Goal: Task Accomplishment & Management: Manage account settings

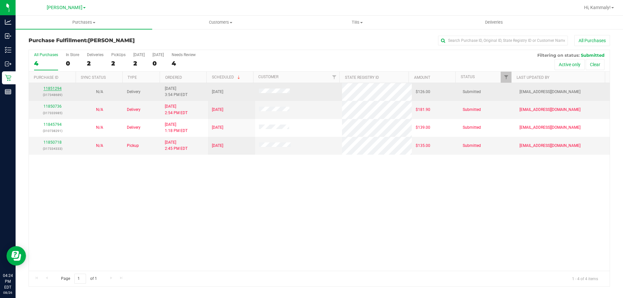
click at [47, 90] on link "11851294" at bounding box center [52, 88] width 18 height 5
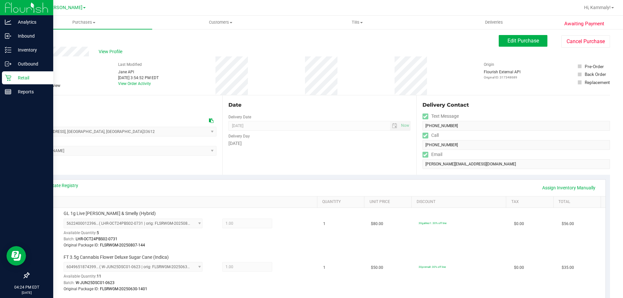
click at [14, 79] on p "Retail" at bounding box center [30, 78] width 39 height 8
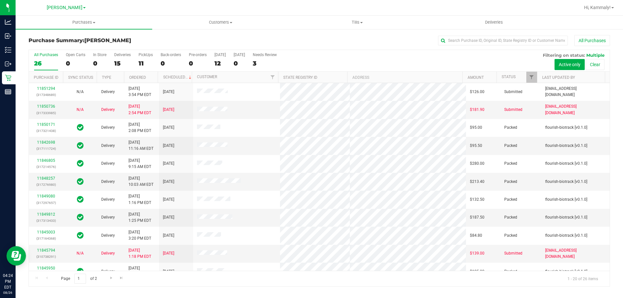
click at [179, 297] on div "Purchases Summary of purchases Fulfillment All purchases Customers All customer…" at bounding box center [319, 157] width 607 height 283
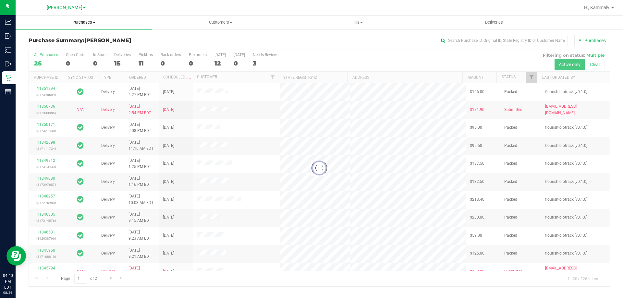
click at [78, 20] on span "Purchases" at bounding box center [84, 22] width 137 height 6
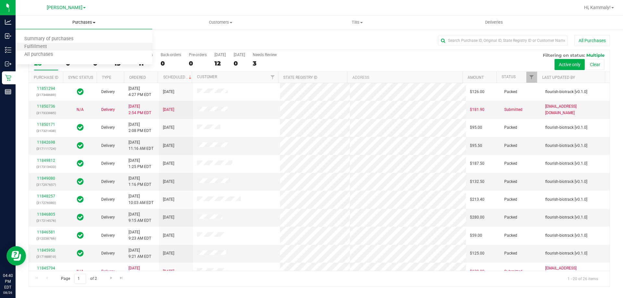
click at [78, 46] on li "Fulfillment" at bounding box center [84, 47] width 137 height 8
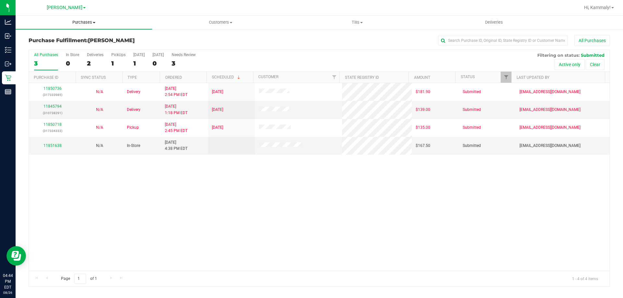
click at [85, 20] on span "Purchases" at bounding box center [84, 22] width 137 height 6
click at [70, 46] on li "Fulfillment" at bounding box center [84, 47] width 137 height 8
click at [94, 22] on span at bounding box center [94, 22] width 3 height 1
click at [83, 39] on li "Summary of purchases" at bounding box center [84, 39] width 137 height 8
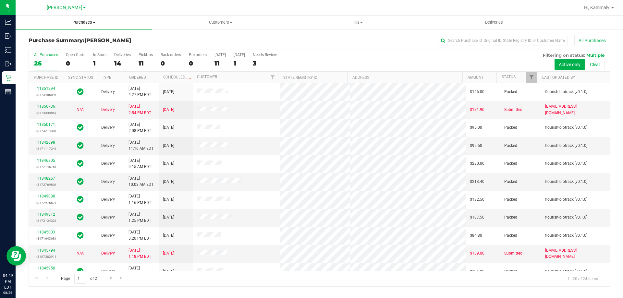
click at [85, 23] on span "Purchases" at bounding box center [84, 22] width 137 height 6
click at [52, 48] on span "Fulfillment" at bounding box center [36, 47] width 40 height 6
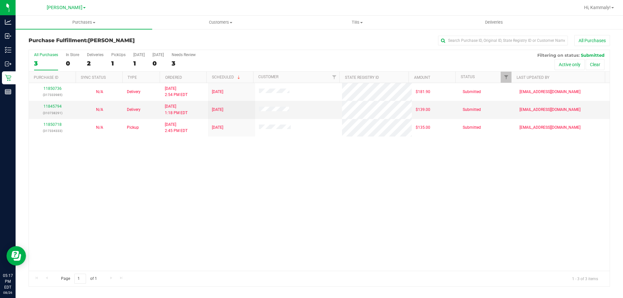
click at [248, 238] on div "11850736 (317333985) N/A Delivery 8/26/2025 2:54 PM EDT 8/30/2025 $181.90 Submi…" at bounding box center [319, 177] width 581 height 188
click at [317, 163] on div "11850736 (317333985) N/A Delivery 8/26/2025 2:54 PM EDT 8/30/2025 $181.90 Submi…" at bounding box center [319, 177] width 581 height 188
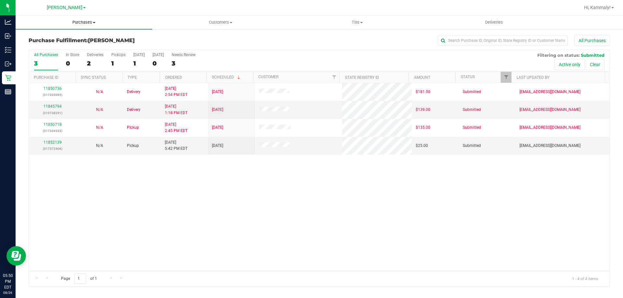
click at [78, 23] on span "Purchases" at bounding box center [84, 22] width 137 height 6
click at [63, 37] on span "Summary of purchases" at bounding box center [49, 39] width 66 height 6
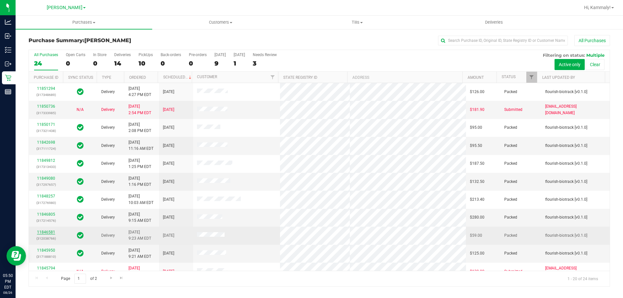
click at [42, 232] on link "11846581" at bounding box center [46, 232] width 18 height 5
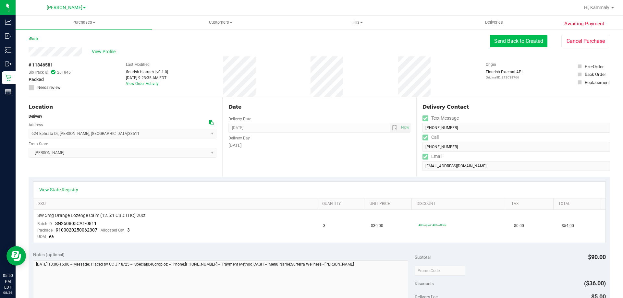
click at [522, 40] on button "Send Back to Created" at bounding box center [518, 41] width 57 height 12
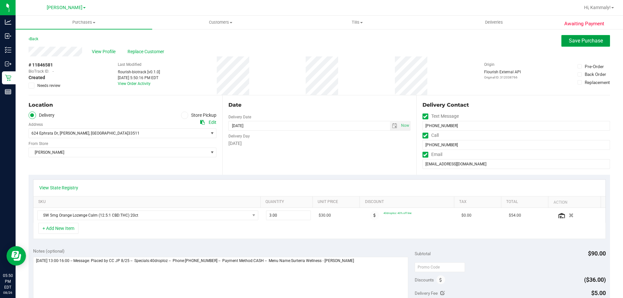
click at [578, 38] on span "Save Purchase" at bounding box center [586, 41] width 34 height 6
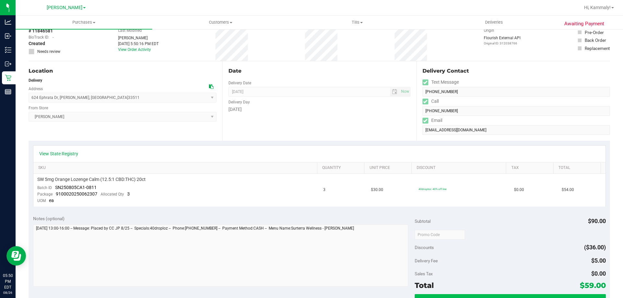
scroll to position [65, 0]
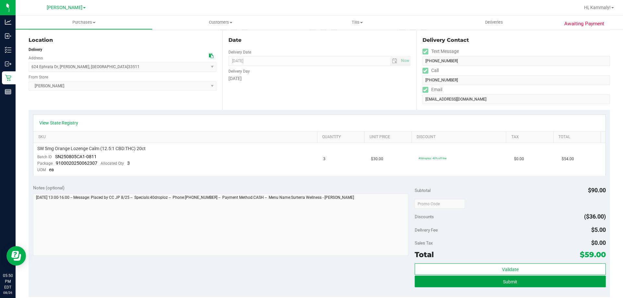
click at [428, 282] on button "Submit" at bounding box center [510, 282] width 191 height 12
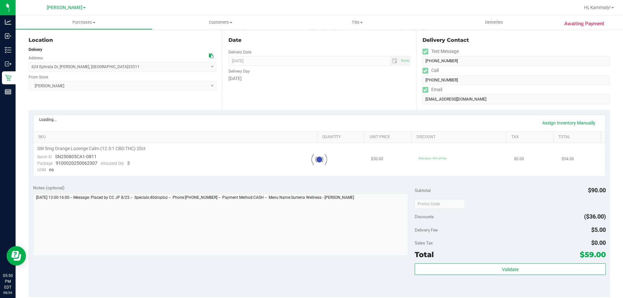
scroll to position [0, 0]
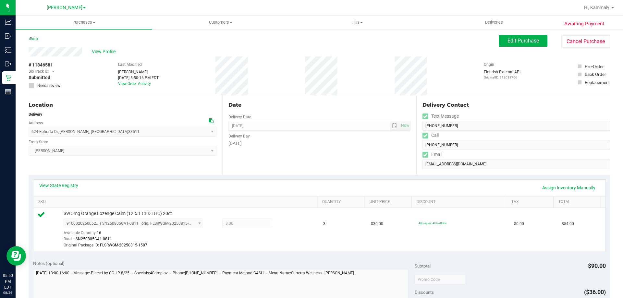
click at [502, 34] on div "Awaiting Payment Back Edit Purchase Cancel Purchase View Profile # 11846581 Bio…" at bounding box center [319, 283] width 607 height 508
click at [500, 40] on button "Edit Purchase" at bounding box center [523, 41] width 49 height 12
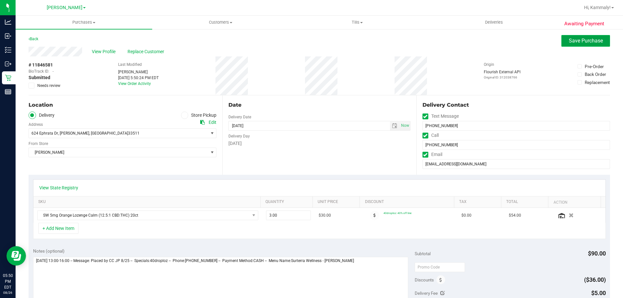
click at [574, 42] on span "Save Purchase" at bounding box center [586, 41] width 34 height 6
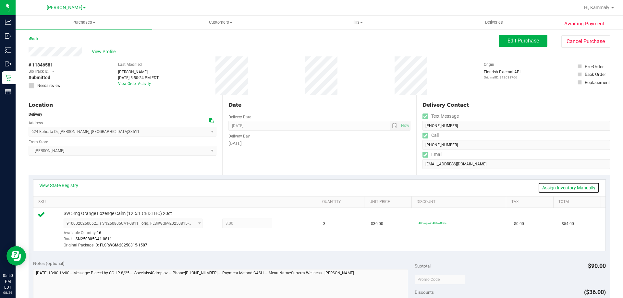
click at [560, 187] on link "Assign Inventory Manually" at bounding box center [569, 187] width 62 height 11
click at [284, 224] on icon at bounding box center [287, 224] width 7 height 7
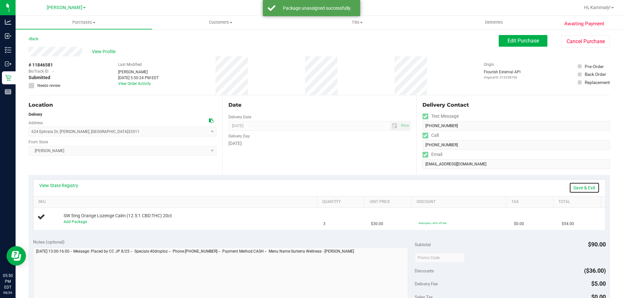
click at [591, 186] on link "Save & Exit" at bounding box center [584, 187] width 30 height 11
click at [562, 40] on button "Cancel Purchase" at bounding box center [585, 41] width 49 height 12
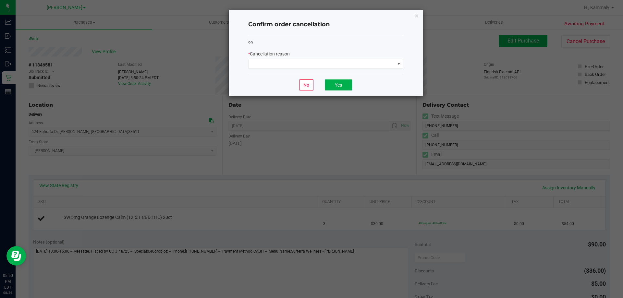
click at [298, 71] on div "99 * Cancellation reason" at bounding box center [325, 54] width 155 height 40
click at [301, 64] on span at bounding box center [321, 63] width 146 height 9
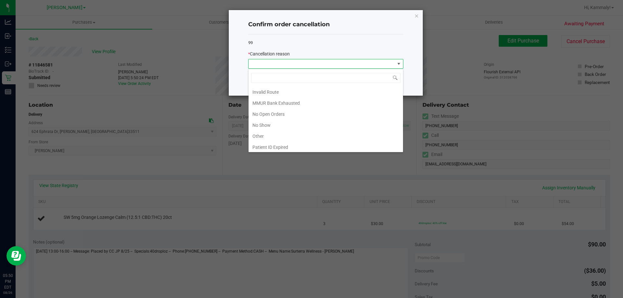
scroll to position [45, 0]
click at [286, 109] on li "No Show" at bounding box center [325, 112] width 154 height 11
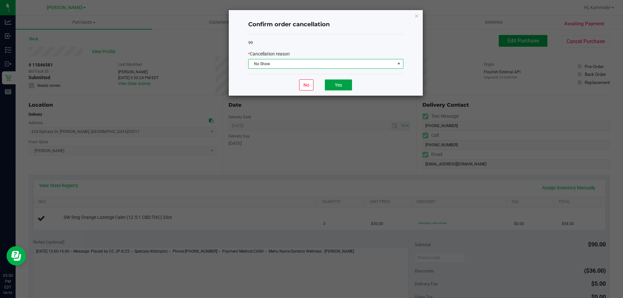
click at [341, 88] on button "Yes" at bounding box center [338, 84] width 27 height 11
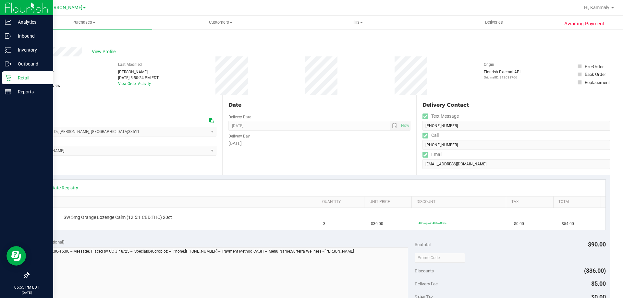
click at [13, 79] on p "Retail" at bounding box center [30, 78] width 39 height 8
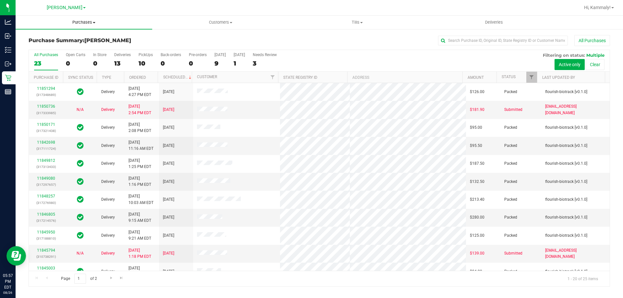
click at [86, 28] on uib-tab-heading "Purchases Summary of purchases Fulfillment All purchases" at bounding box center [84, 23] width 137 height 14
click at [67, 49] on li "Fulfillment" at bounding box center [84, 47] width 137 height 8
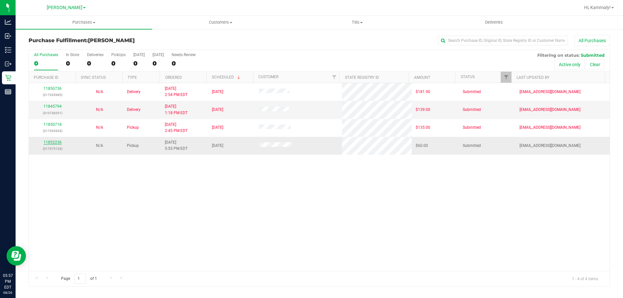
click at [48, 142] on link "11852236" at bounding box center [52, 142] width 18 height 5
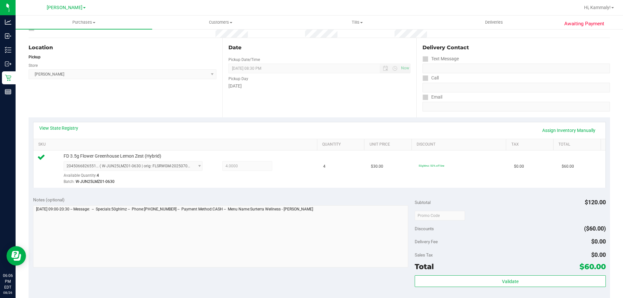
scroll to position [65, 0]
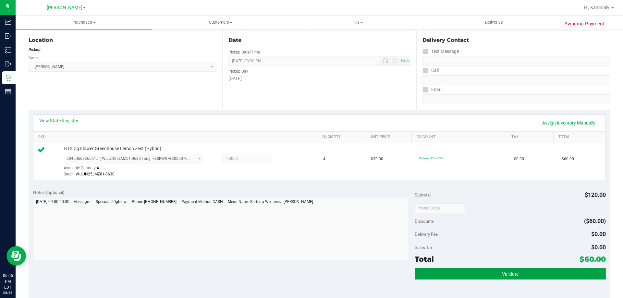
click at [511, 273] on span "Validate" at bounding box center [510, 274] width 17 height 5
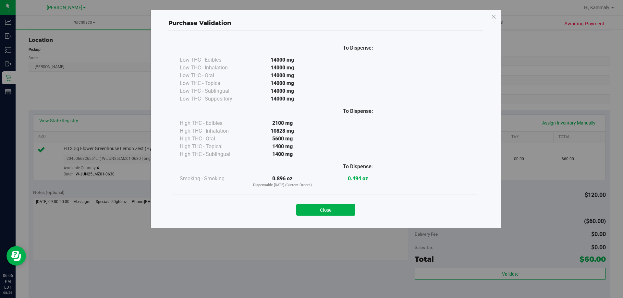
click at [349, 204] on div "Close" at bounding box center [325, 208] width 295 height 16
click at [346, 207] on button "Close" at bounding box center [325, 210] width 59 height 12
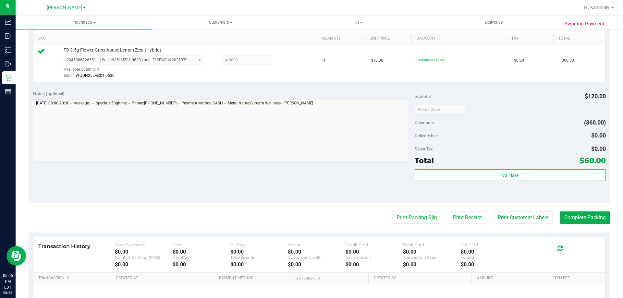
scroll to position [207, 0]
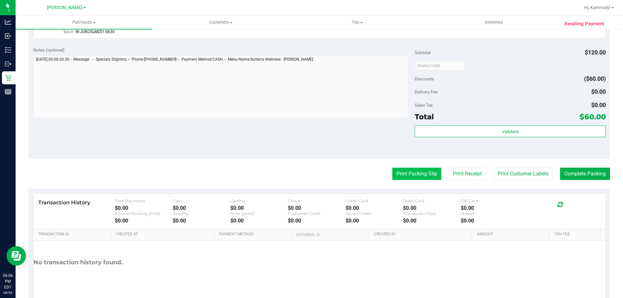
click at [406, 178] on button "Print Packing Slip" at bounding box center [416, 174] width 49 height 12
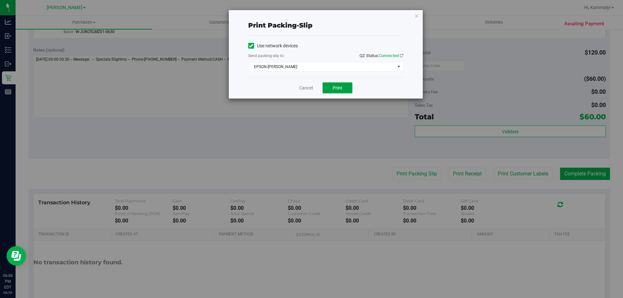
click at [341, 89] on span "Print" at bounding box center [337, 87] width 10 height 5
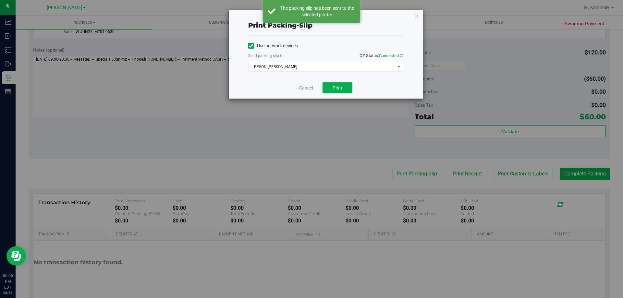
click at [300, 89] on link "Cancel" at bounding box center [306, 88] width 14 height 7
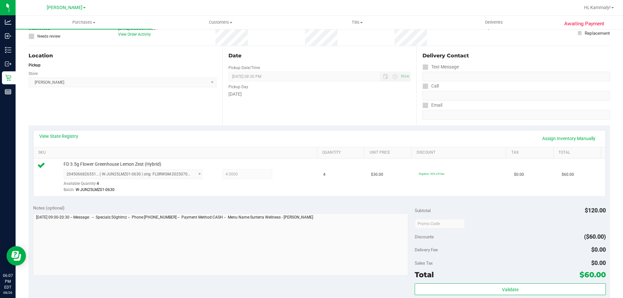
scroll to position [142, 0]
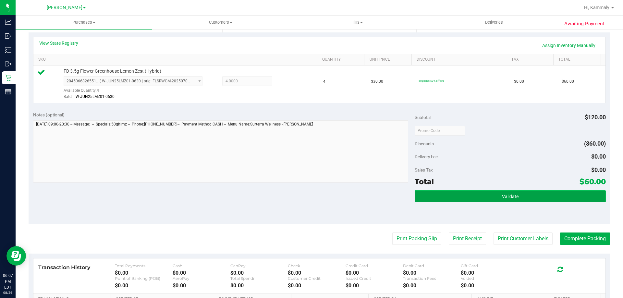
click at [516, 200] on button "Validate" at bounding box center [510, 196] width 191 height 12
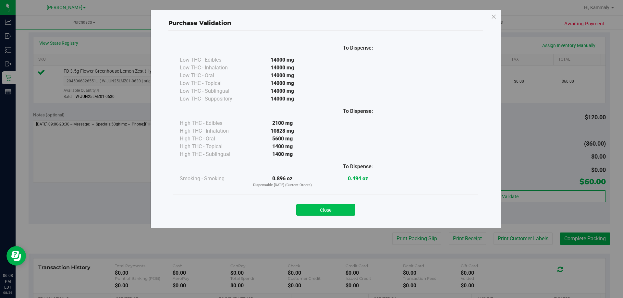
click at [343, 215] on button "Close" at bounding box center [325, 210] width 59 height 12
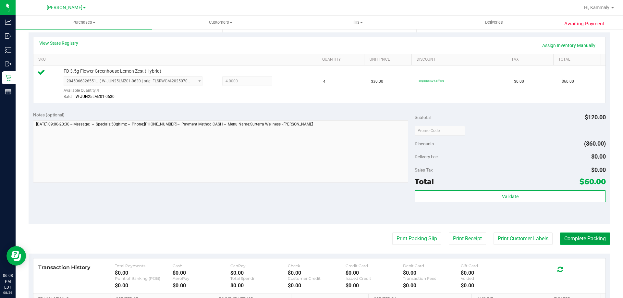
click at [588, 236] on button "Complete Packing" at bounding box center [585, 239] width 50 height 12
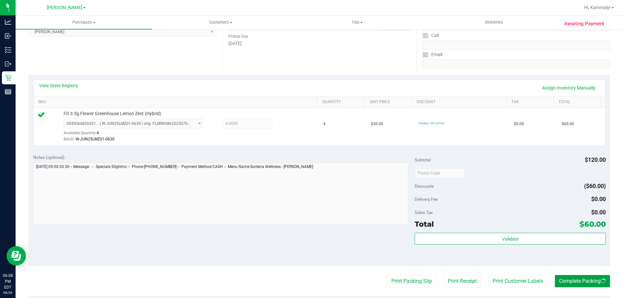
scroll to position [0, 0]
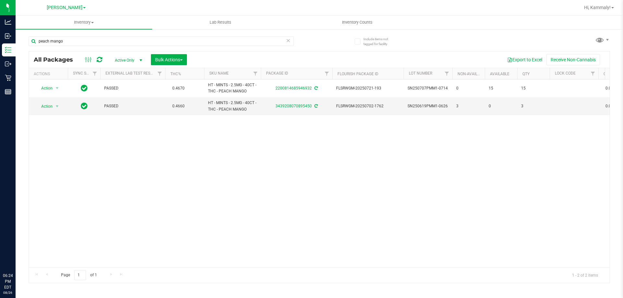
click at [78, 38] on input "peach mango" at bounding box center [161, 41] width 265 height 10
drag, startPoint x: 0, startPoint y: 0, endPoint x: 79, endPoint y: 39, distance: 88.1
click at [79, 39] on input "5-AUG25FI" at bounding box center [161, 41] width 265 height 10
type input "5-AUG25FIC02-0814"
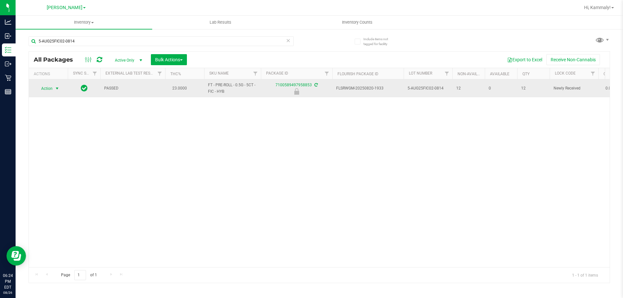
click at [55, 91] on span "select" at bounding box center [57, 88] width 8 height 9
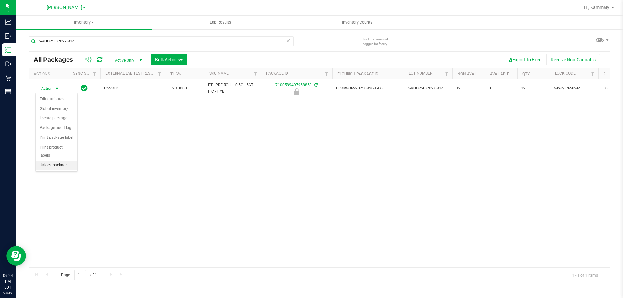
click at [50, 162] on li "Unlock package" at bounding box center [57, 166] width 42 height 10
